Goal: Transaction & Acquisition: Purchase product/service

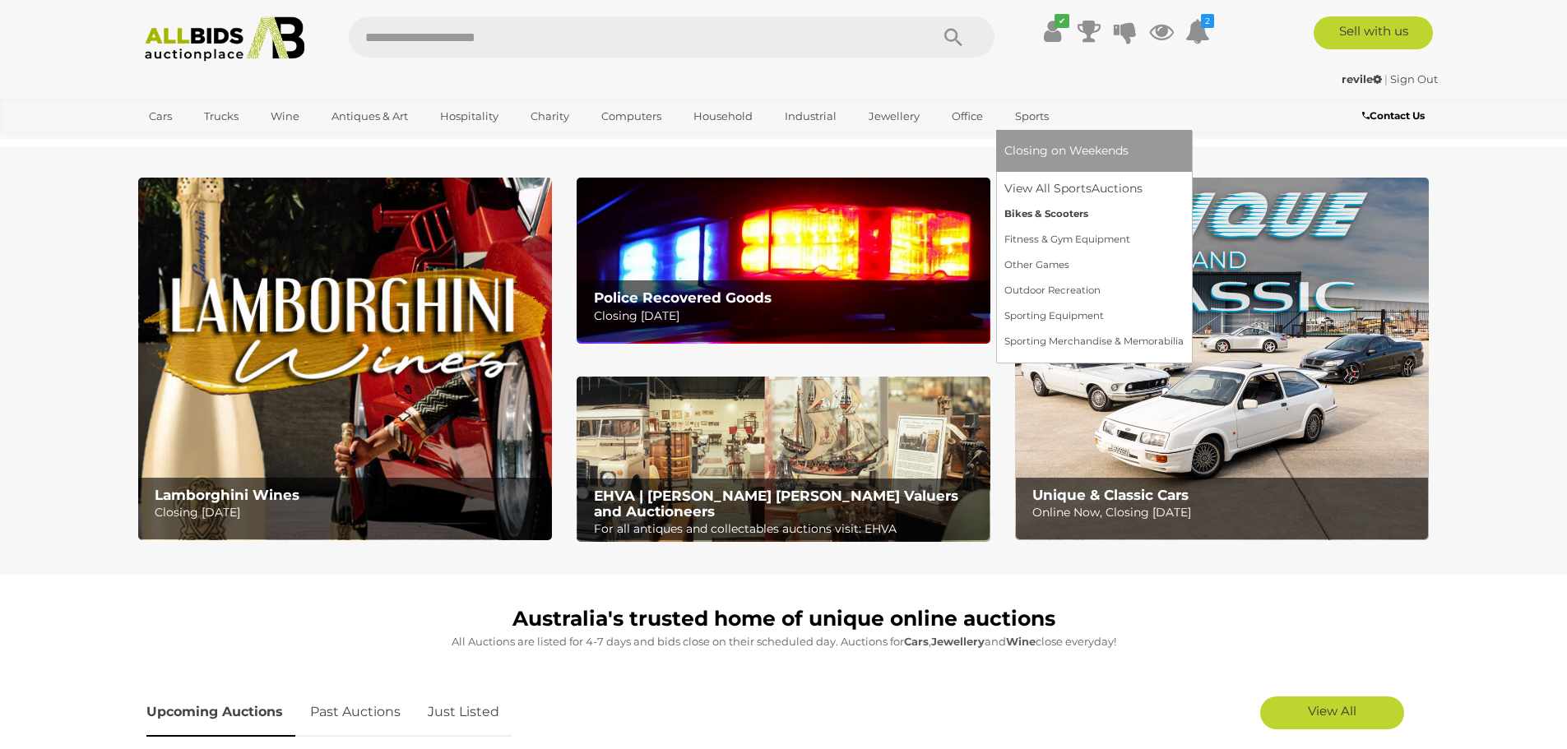
click at [1038, 204] on link "Bikes & Scooters" at bounding box center [1093, 215] width 179 height 26
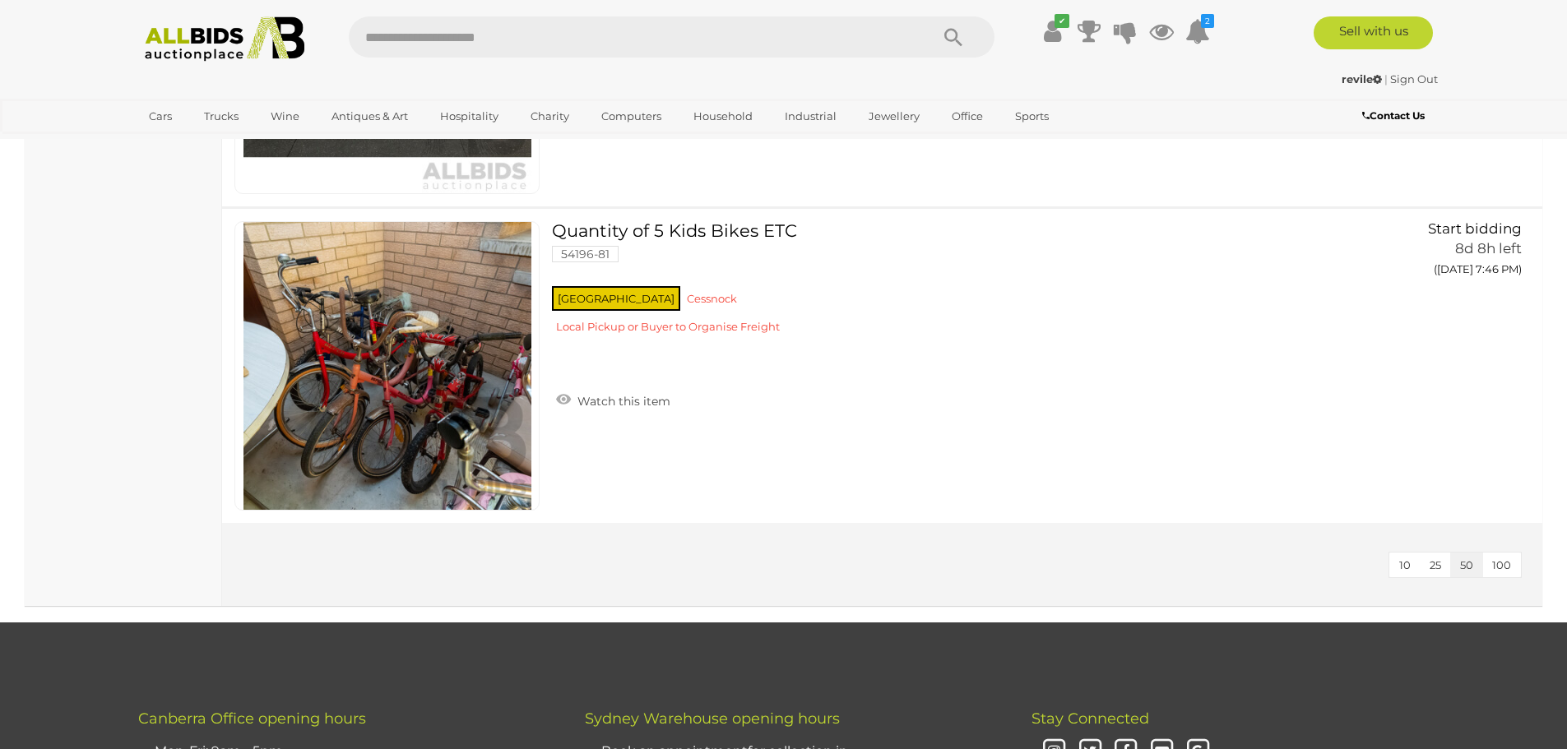
scroll to position [5594, 0]
